Goal: Transaction & Acquisition: Book appointment/travel/reservation

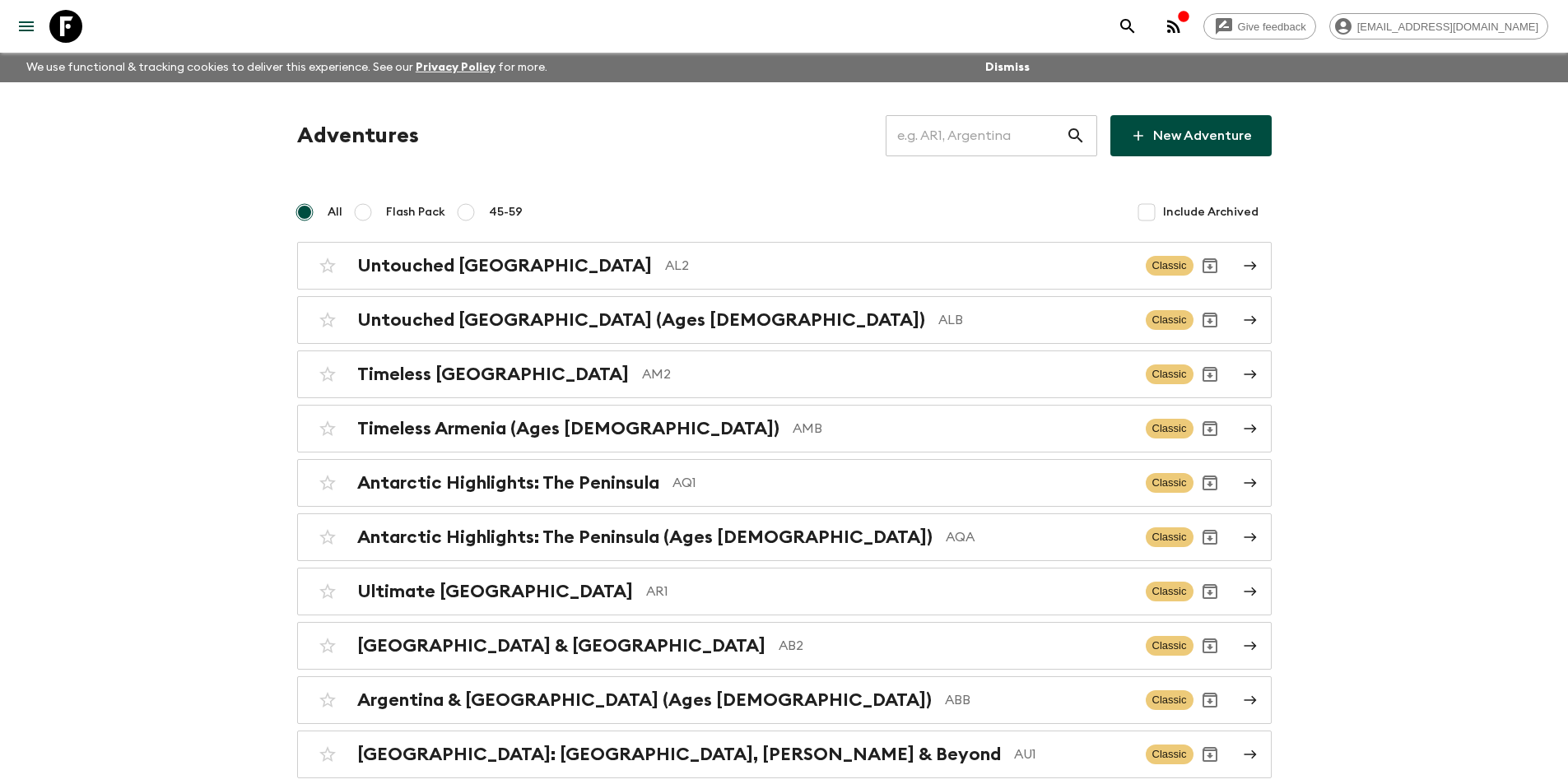
click at [995, 133] on input "text" at bounding box center [975, 135] width 181 height 46
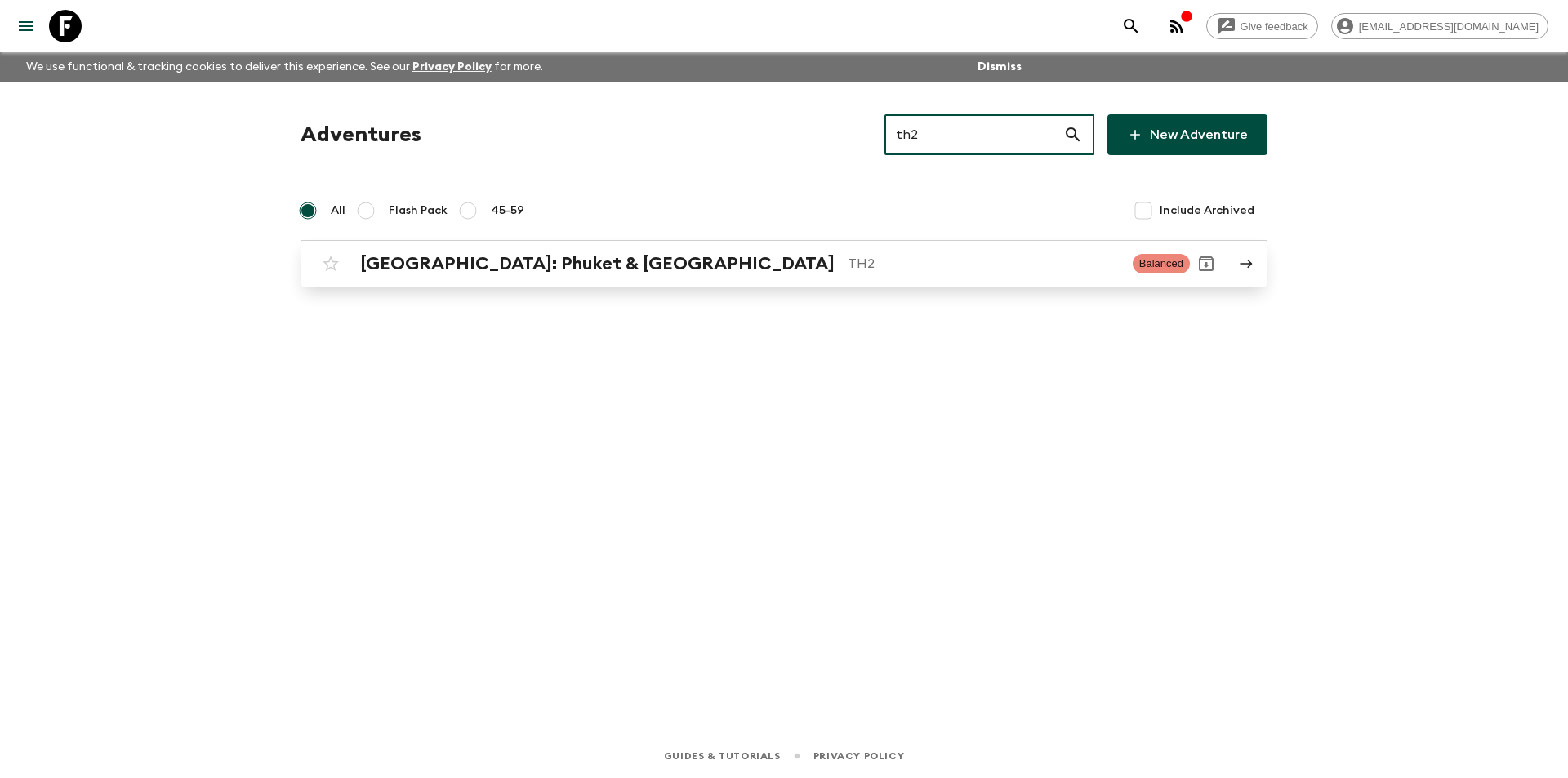
type input "th2"
click at [879, 241] on link "[GEOGRAPHIC_DATA]: Phuket & Andaman Coast TH2 Balanced" at bounding box center [784, 263] width 967 height 47
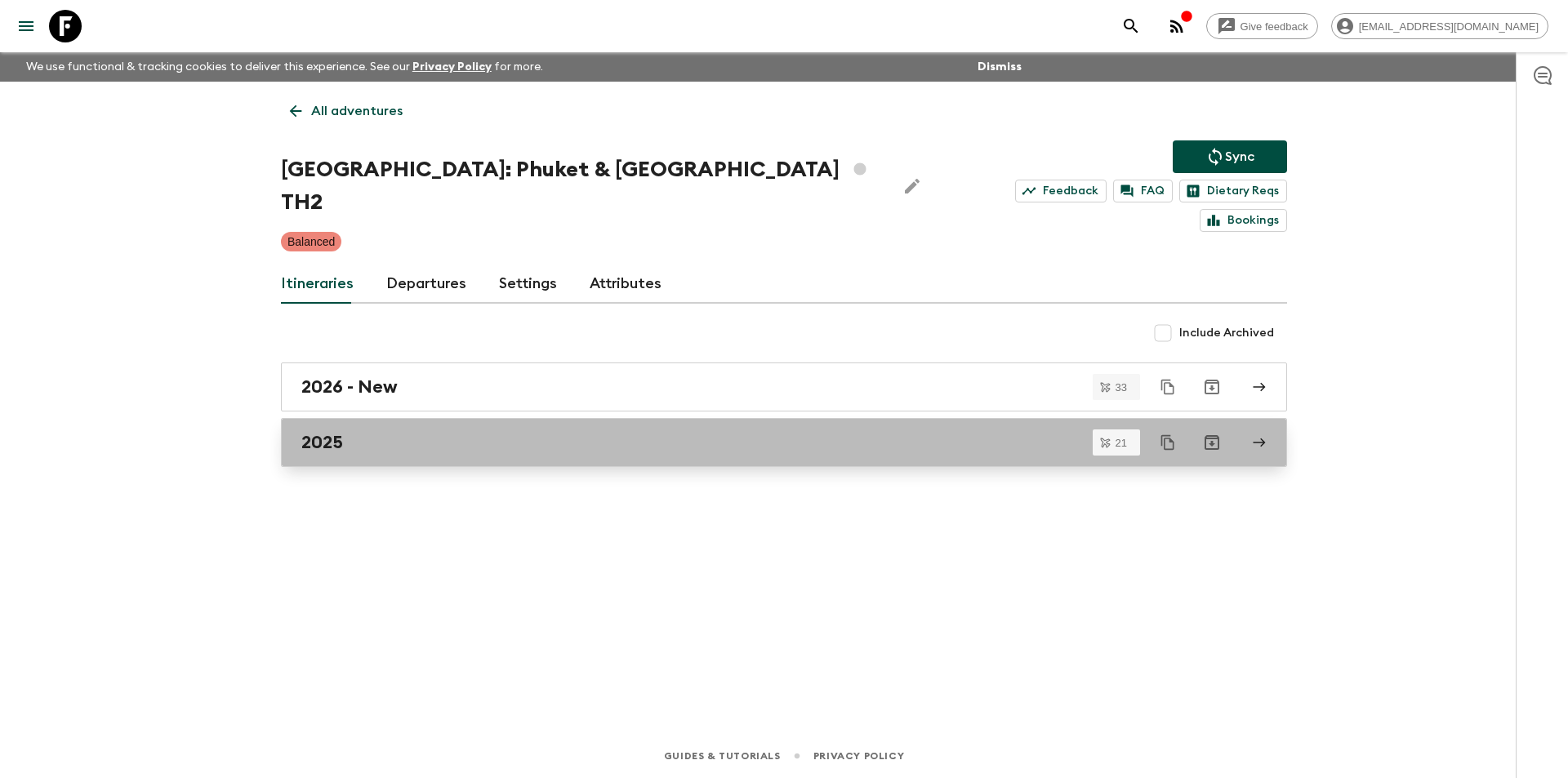
click at [703, 432] on div "2025" at bounding box center [768, 442] width 934 height 21
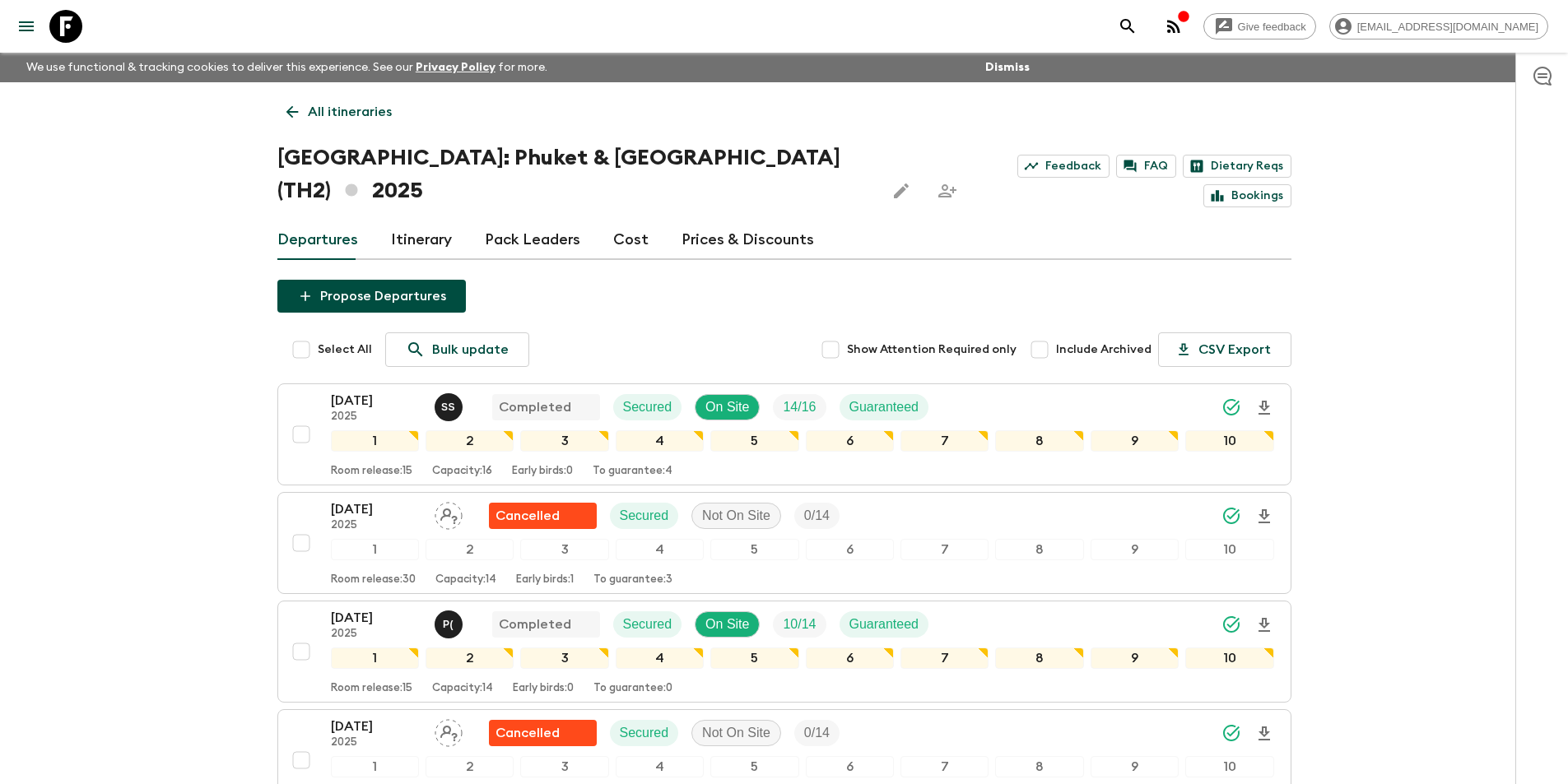
scroll to position [412, 0]
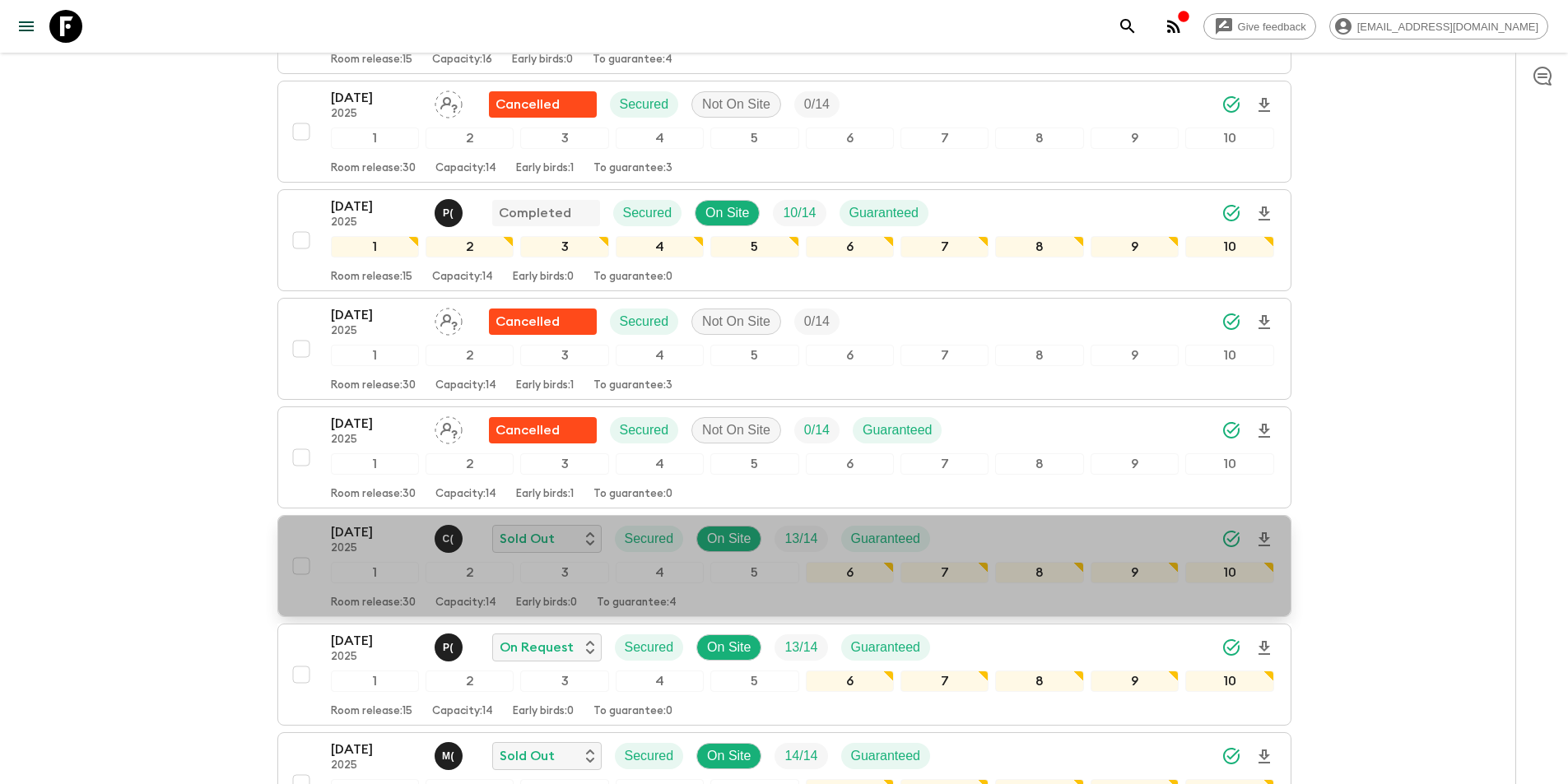
click at [359, 542] on p "2025" at bounding box center [375, 548] width 91 height 13
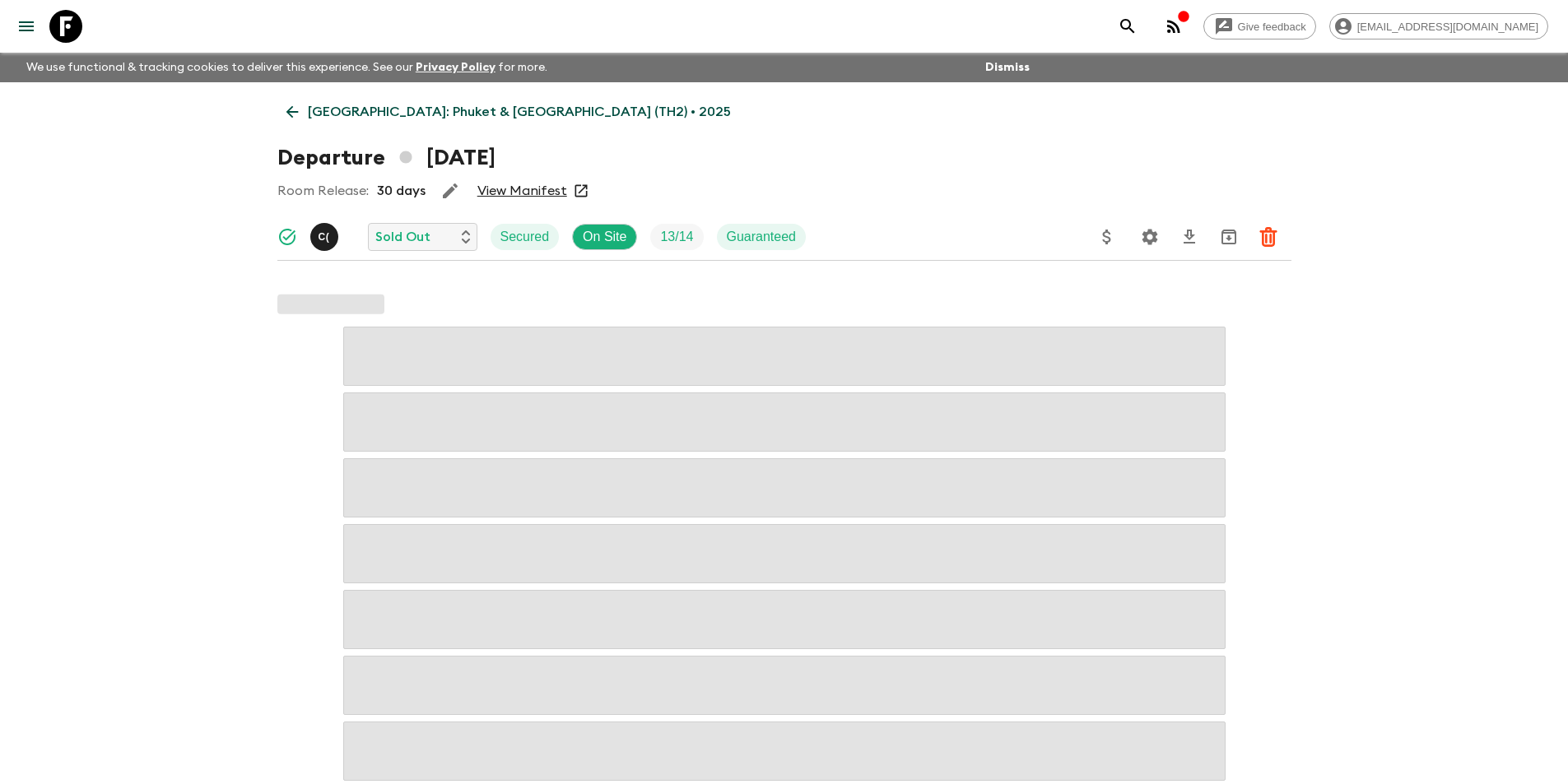
click at [296, 103] on icon at bounding box center [291, 111] width 18 height 18
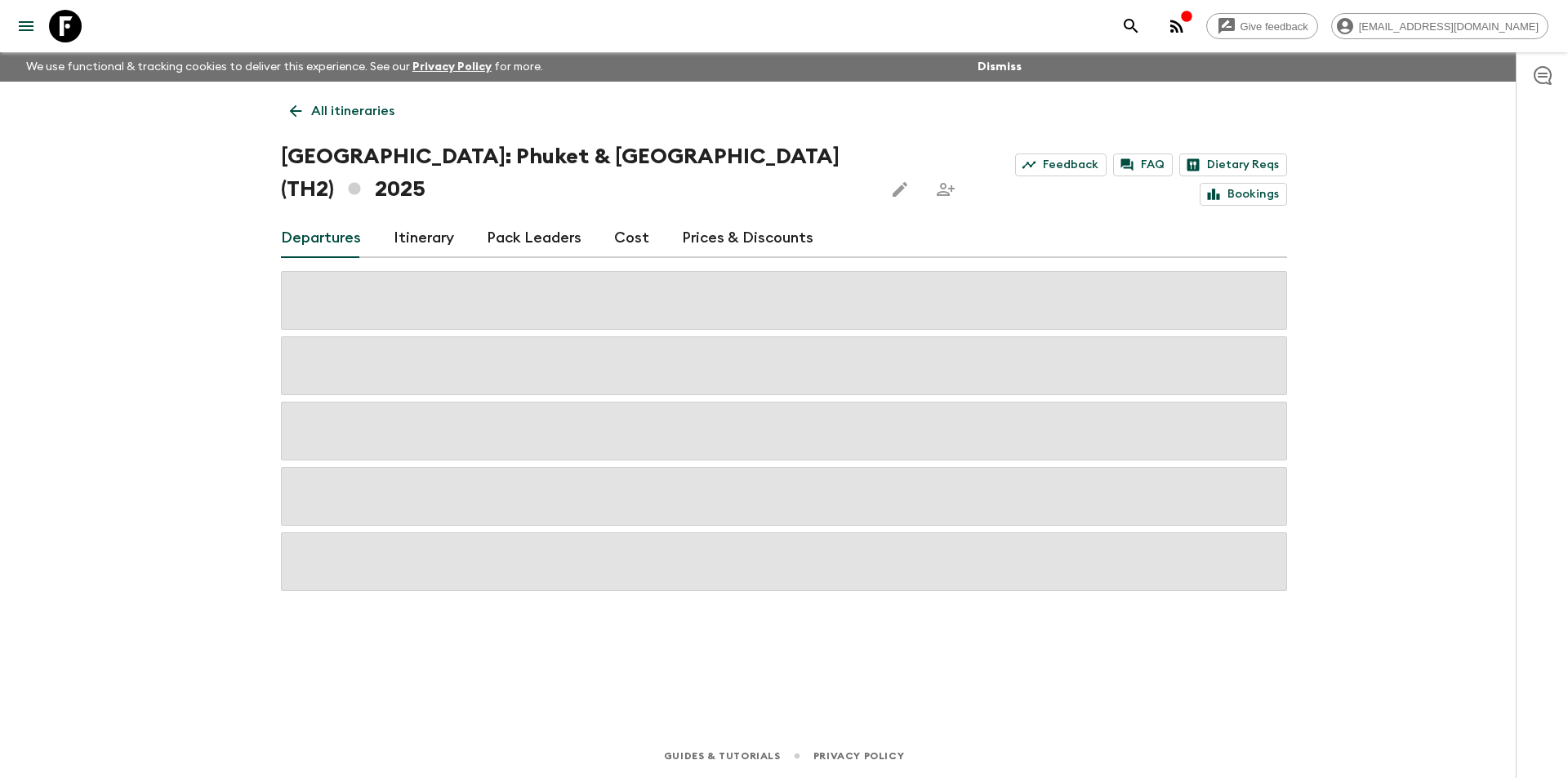
click at [619, 219] on link "Cost" at bounding box center [632, 239] width 35 height 39
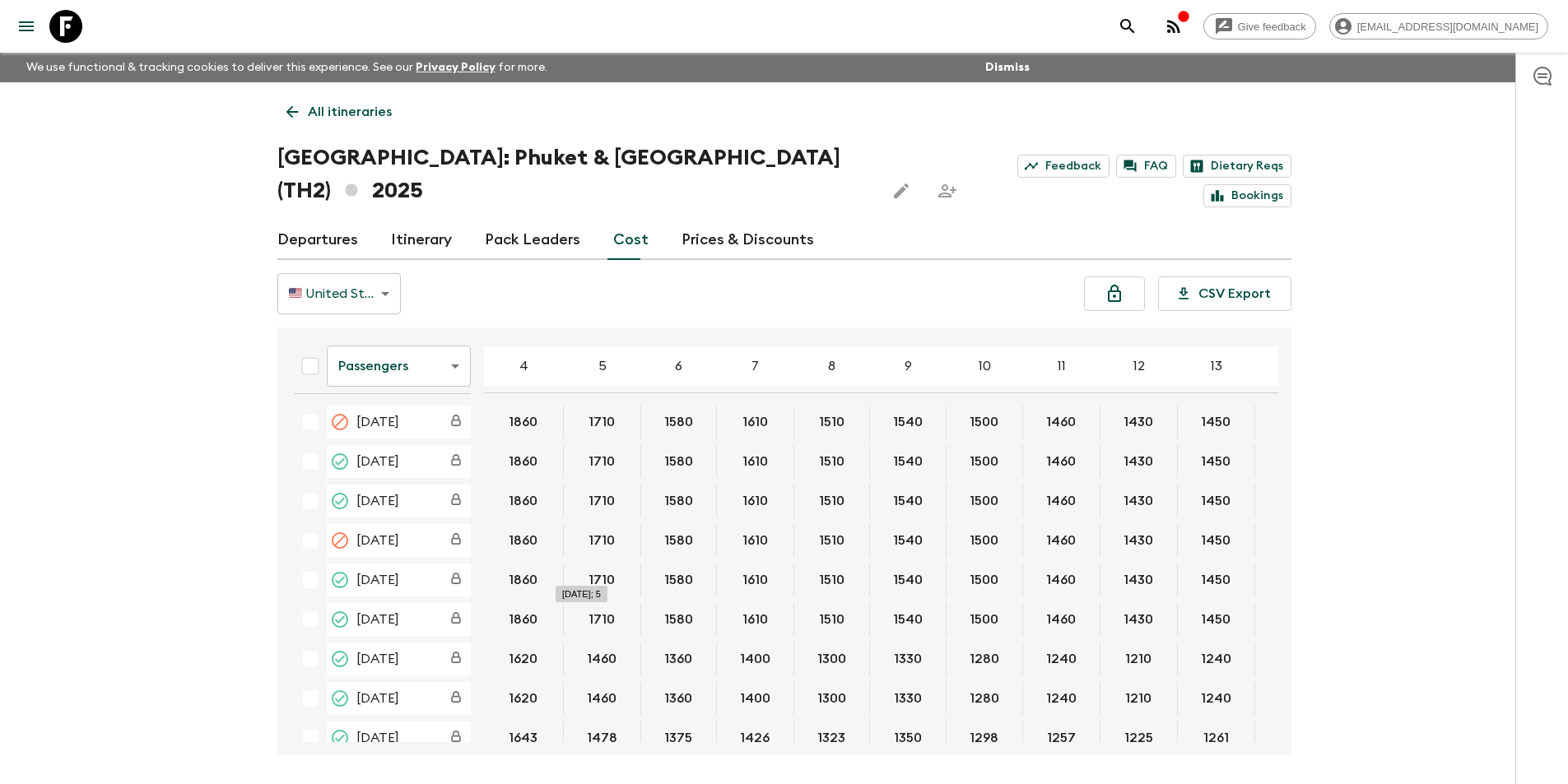
scroll to position [412, 0]
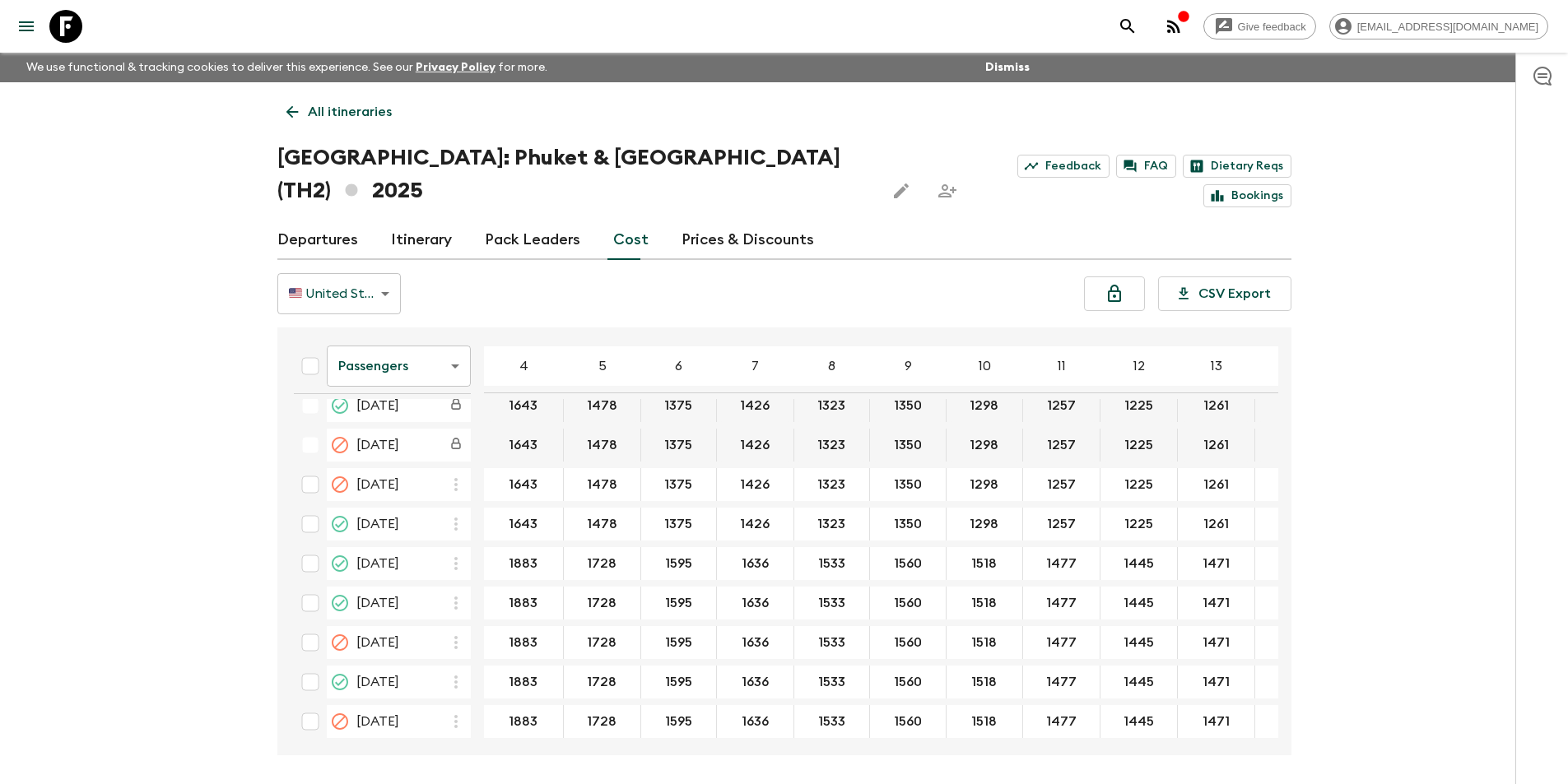
click at [463, 344] on body "Give feedback [EMAIL_ADDRESS][DOMAIN_NAME] We use functional & tracking cookies…" at bounding box center [784, 423] width 1568 height 846
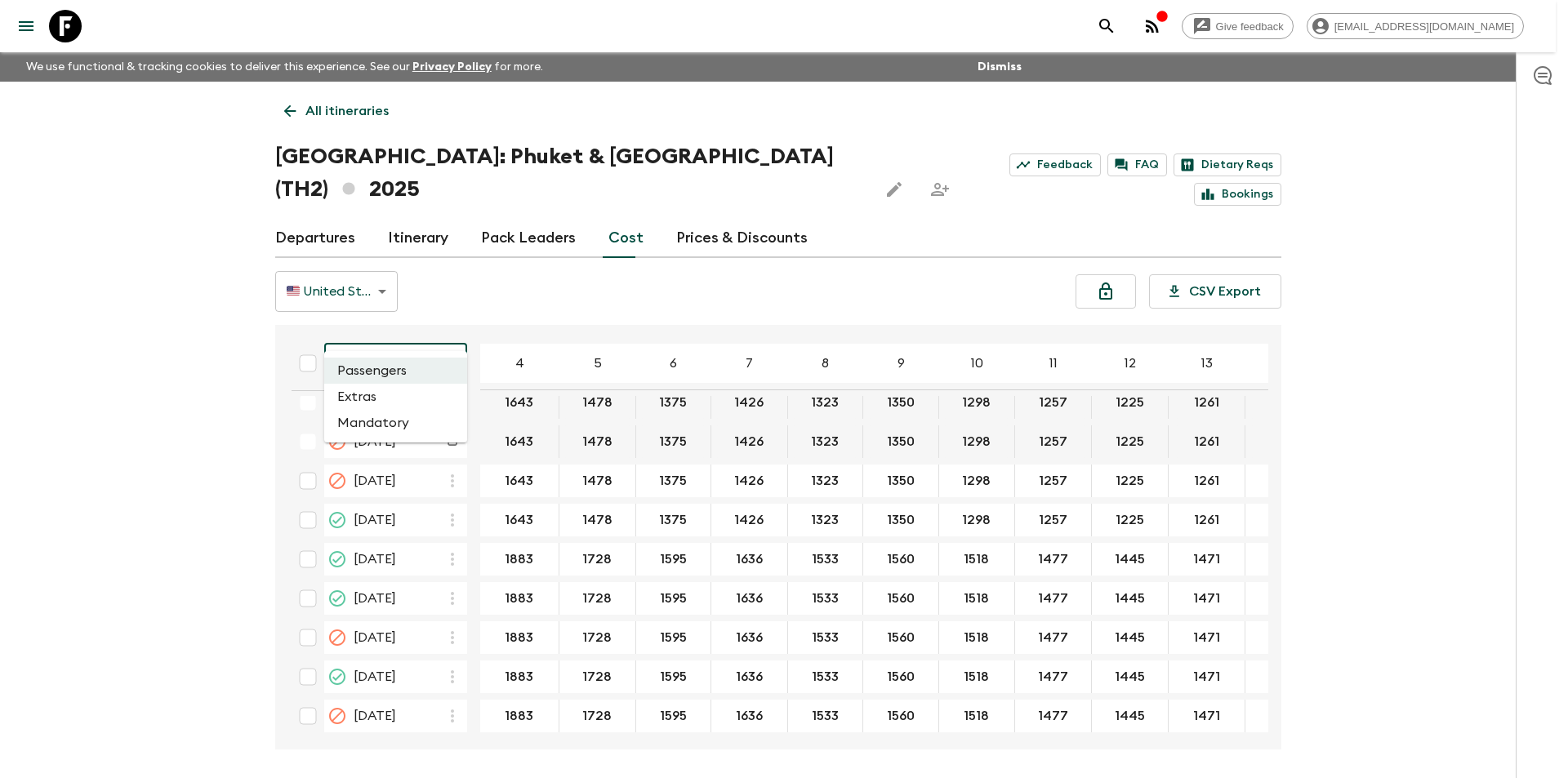
click at [423, 395] on li "Extras" at bounding box center [396, 396] width 143 height 26
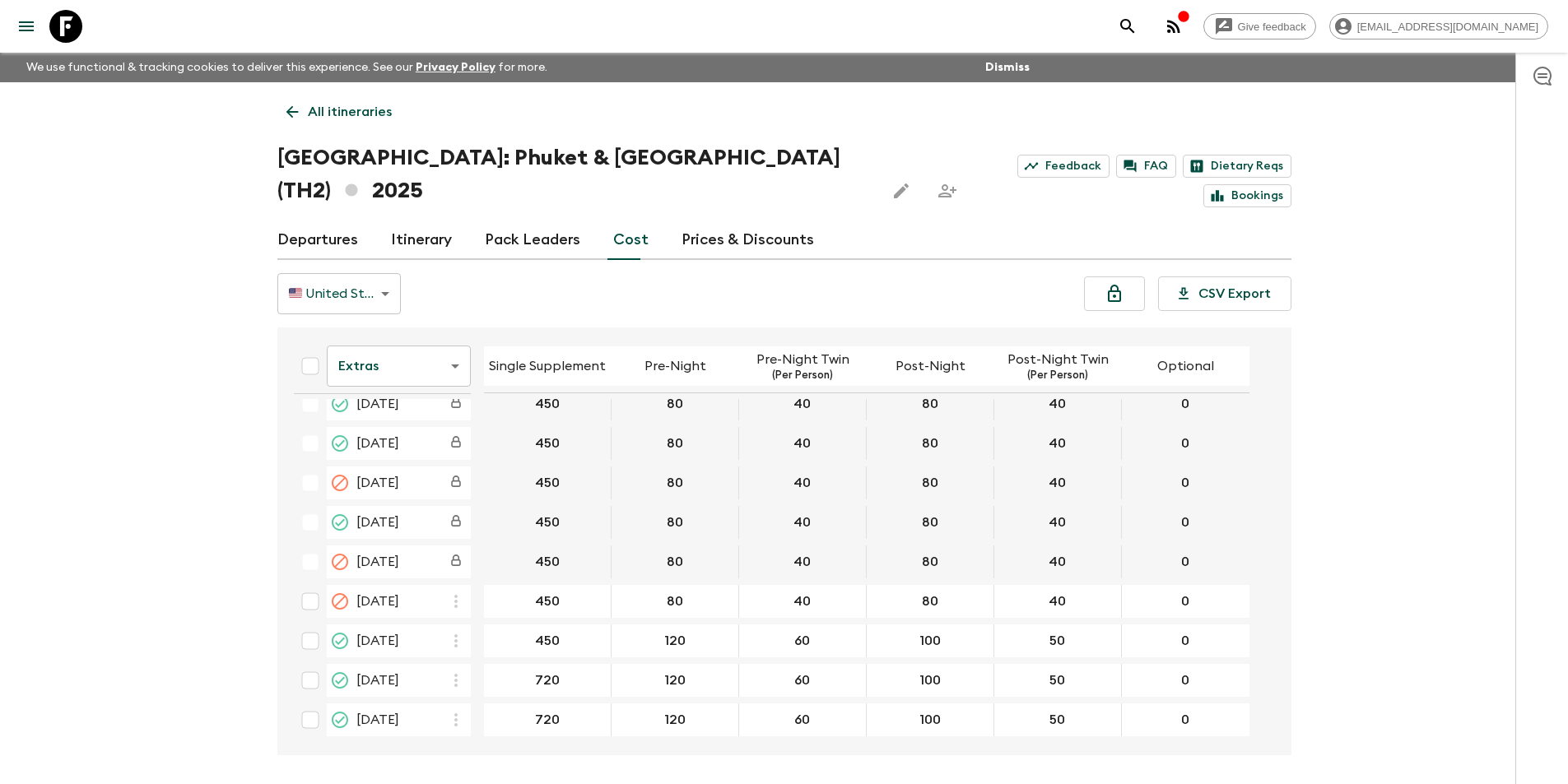
scroll to position [298, 0]
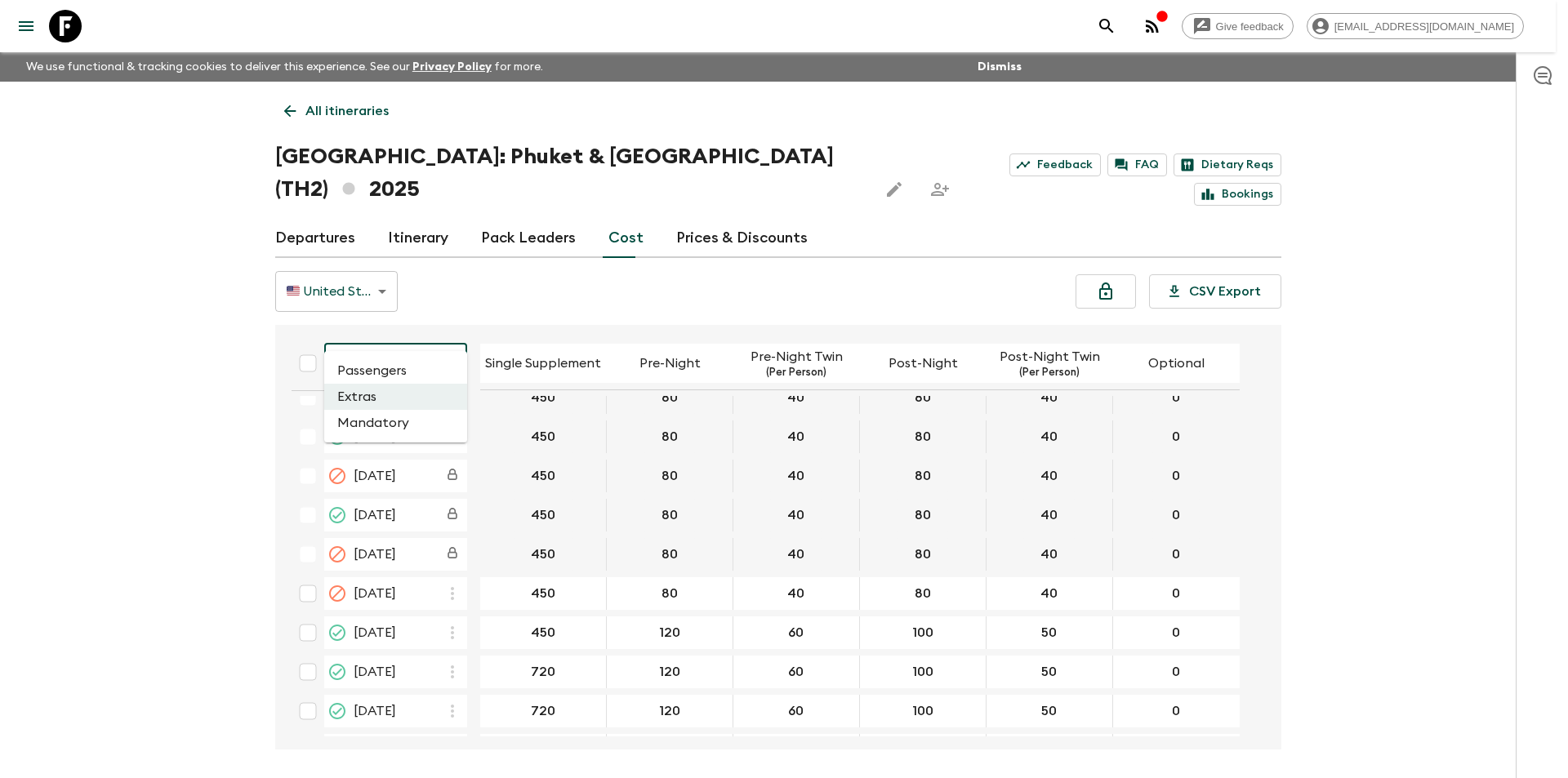
click at [429, 342] on body "Give feedback [EMAIL_ADDRESS][DOMAIN_NAME] We use functional & tracking cookies…" at bounding box center [784, 420] width 1568 height 839
click at [409, 428] on li "Mandatory" at bounding box center [396, 422] width 143 height 26
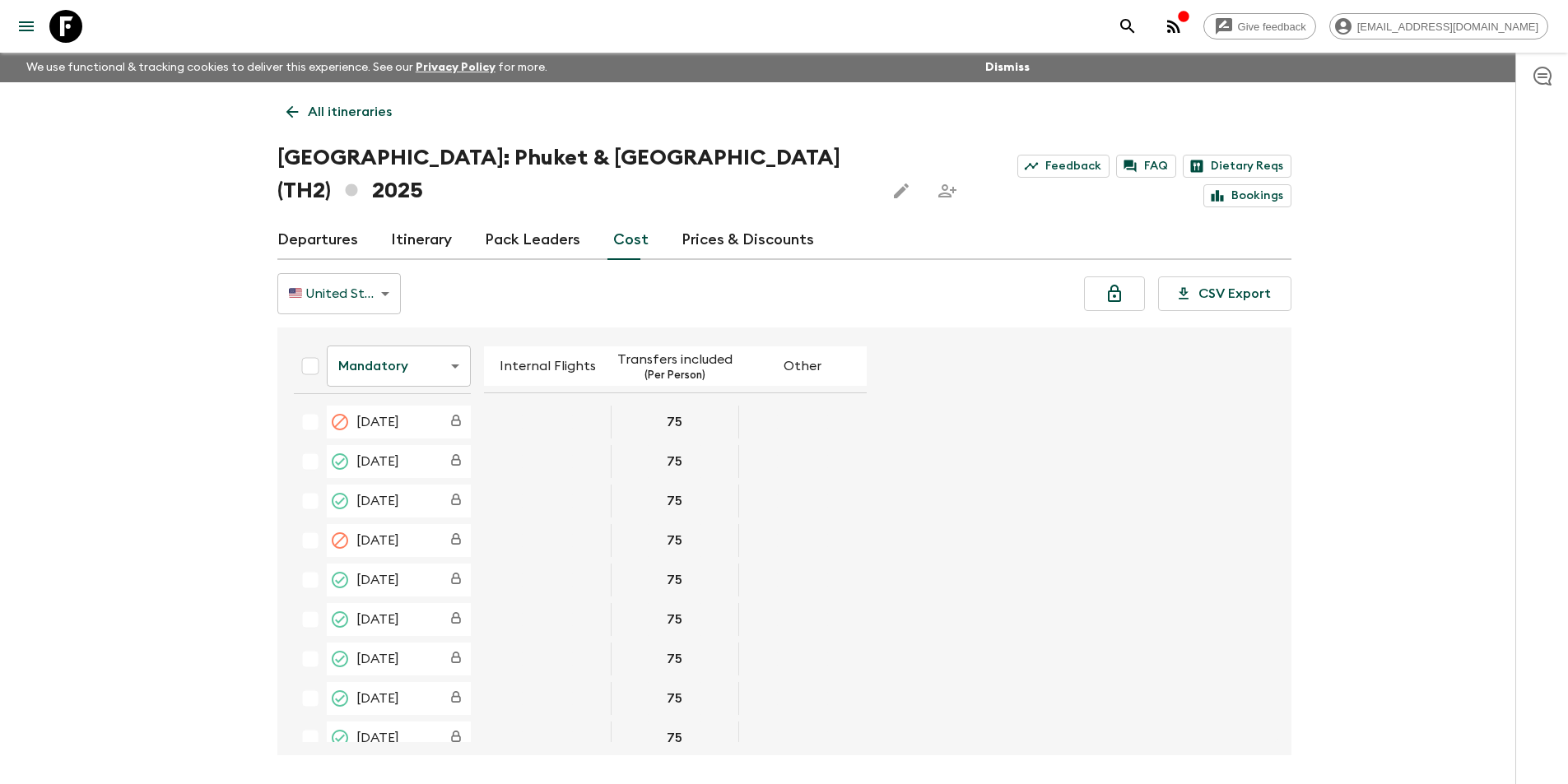
scroll to position [412, 0]
